Goal: Obtain resource: Obtain resource

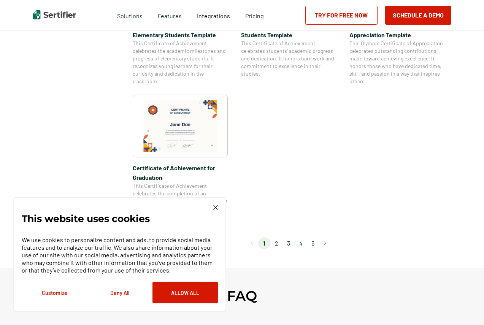
scroll to position [647, 0]
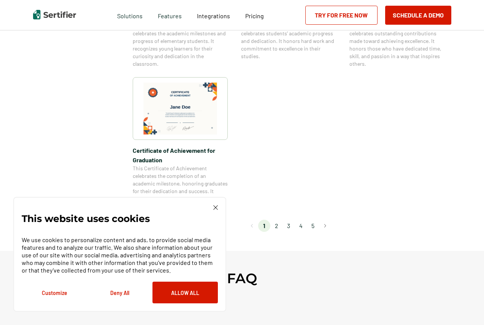
click at [172, 93] on img at bounding box center [180, 109] width 74 height 52
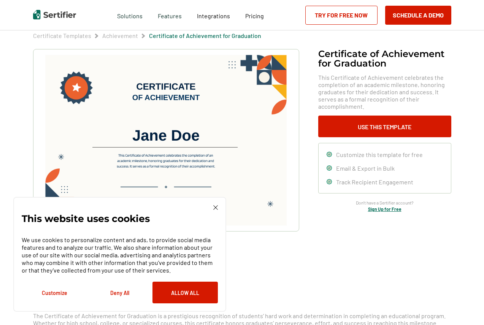
scroll to position [76, 0]
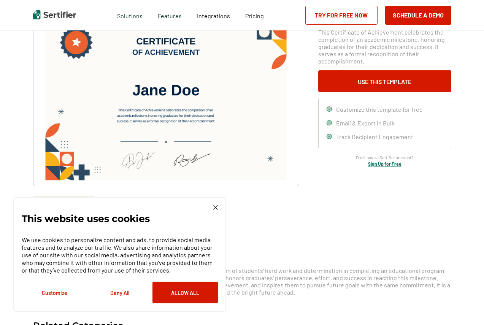
click at [214, 207] on img at bounding box center [216, 208] width 5 height 5
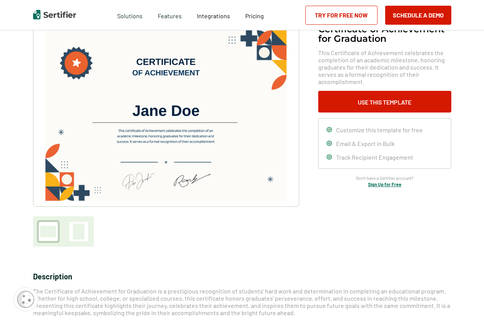
scroll to position [0, 0]
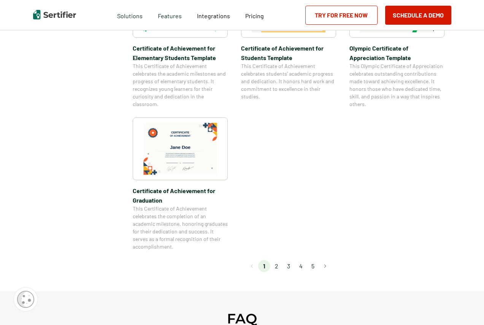
scroll to position [497, 0]
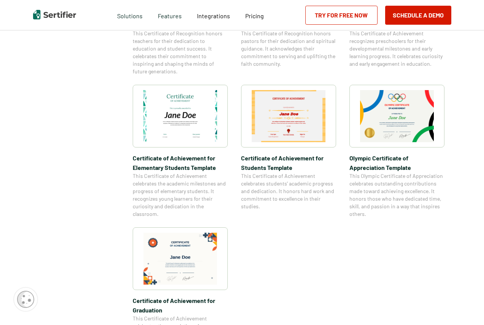
click at [399, 101] on img at bounding box center [397, 116] width 74 height 52
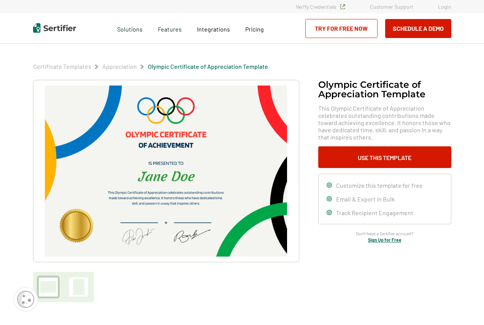
click at [133, 133] on img at bounding box center [166, 171] width 242 height 171
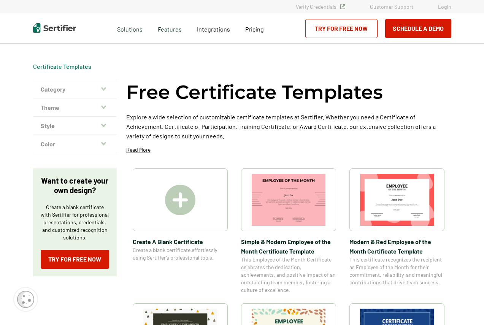
click at [50, 90] on button "Category" at bounding box center [75, 89] width 84 height 18
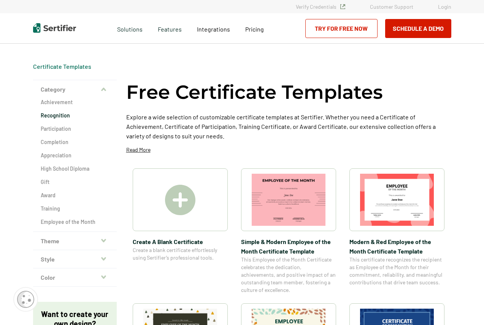
click at [52, 115] on h2 "Recognition" at bounding box center [75, 116] width 69 height 8
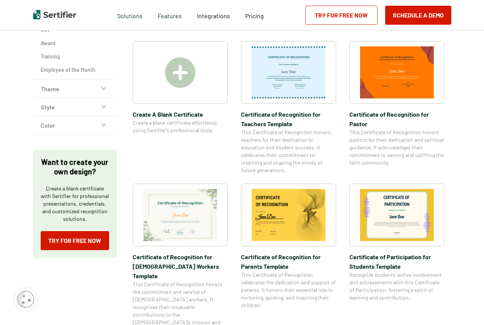
scroll to position [38, 0]
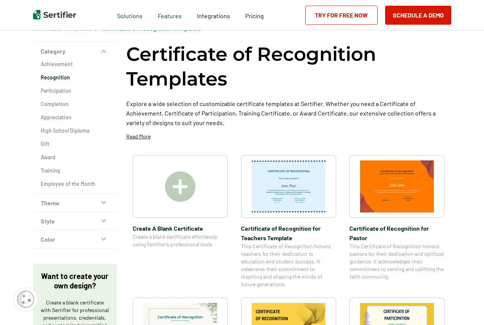
click at [179, 186] on img at bounding box center [180, 187] width 30 height 30
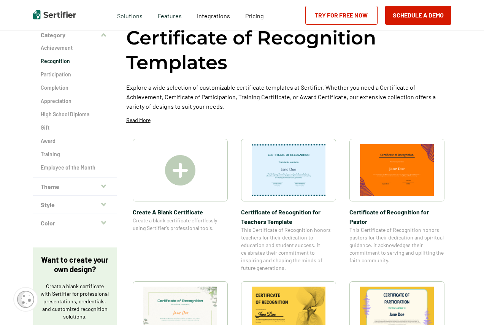
scroll to position [0, 0]
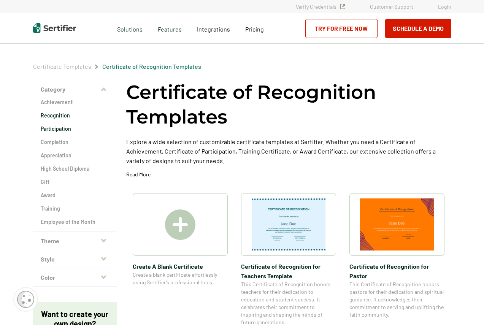
click at [64, 130] on h2 "Participation" at bounding box center [75, 129] width 69 height 8
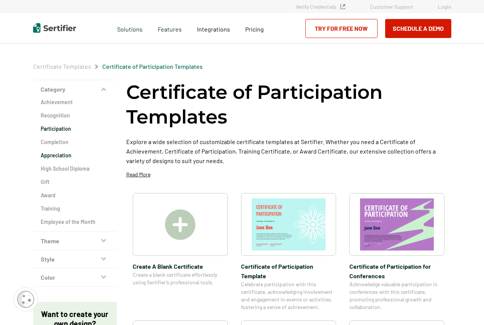
click at [57, 156] on h2 "Appreciation" at bounding box center [75, 156] width 69 height 8
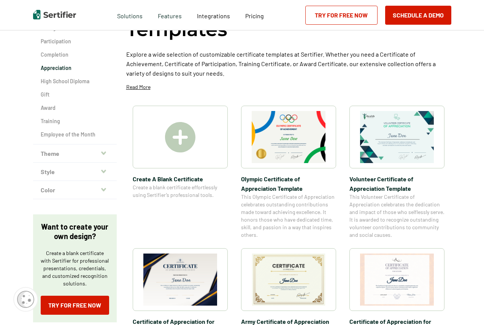
scroll to position [38, 0]
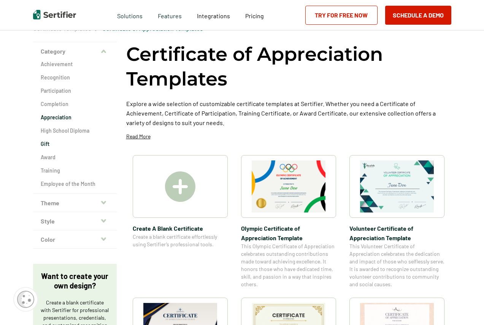
click at [46, 144] on h2 "Gift" at bounding box center [75, 144] width 69 height 8
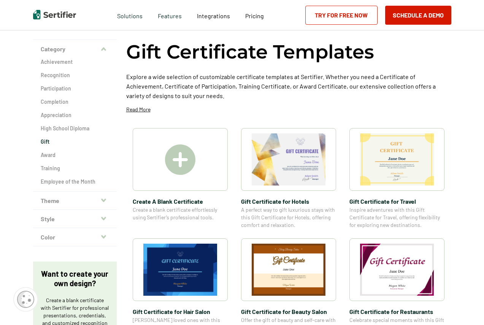
scroll to position [38, 0]
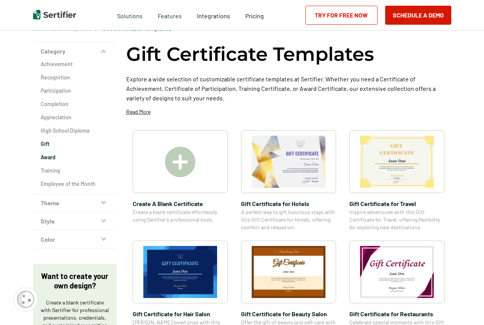
click at [50, 157] on h2 "Award" at bounding box center [75, 158] width 69 height 8
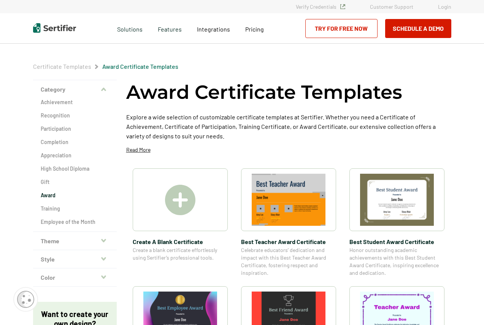
click at [49, 242] on button "Theme" at bounding box center [75, 241] width 84 height 18
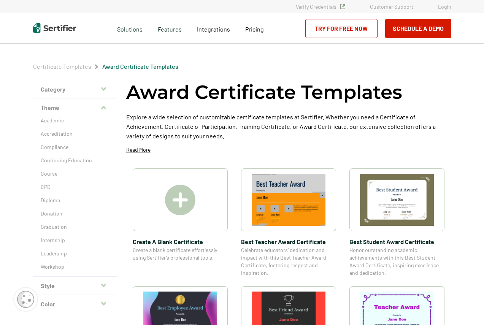
click at [59, 89] on button "Category" at bounding box center [75, 89] width 84 height 18
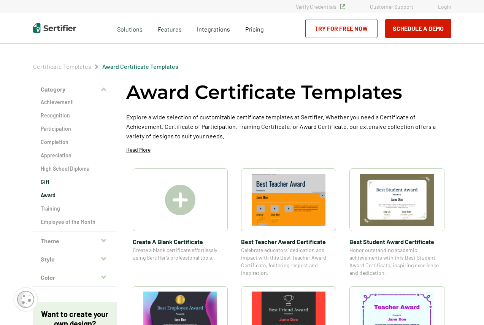
click at [45, 179] on h2 "Gift" at bounding box center [75, 182] width 69 height 8
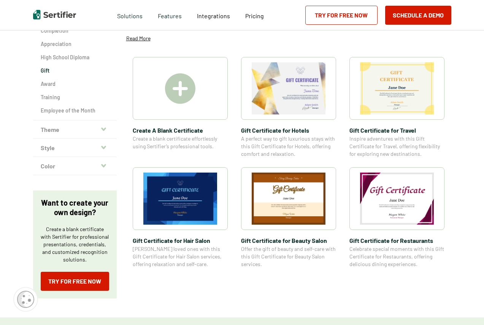
scroll to position [114, 0]
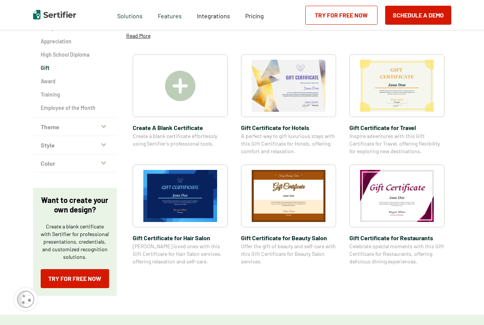
click at [279, 190] on img at bounding box center [289, 196] width 74 height 52
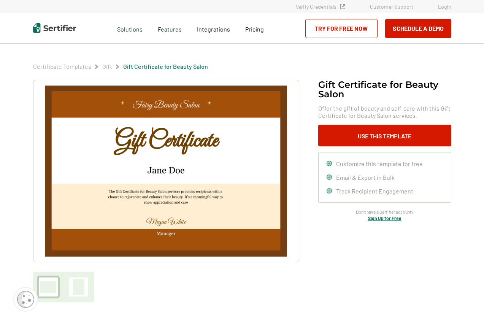
click at [176, 138] on img at bounding box center [166, 171] width 242 height 171
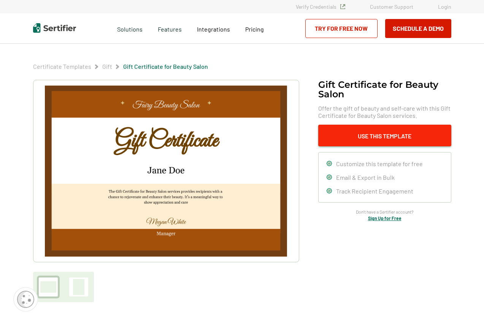
click at [371, 137] on button "Use This Template" at bounding box center [385, 136] width 133 height 22
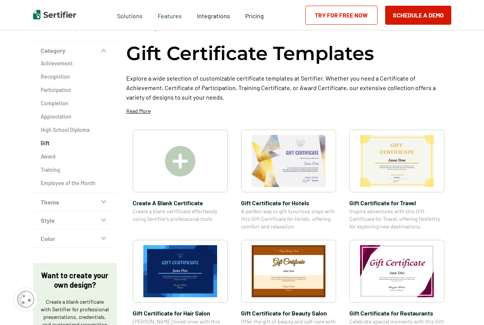
scroll to position [38, 0]
